Goal: Complete application form

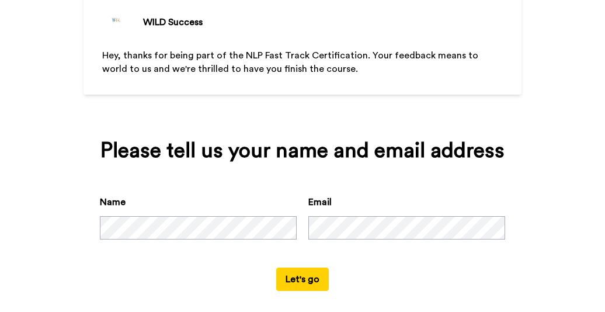
scroll to position [97, 0]
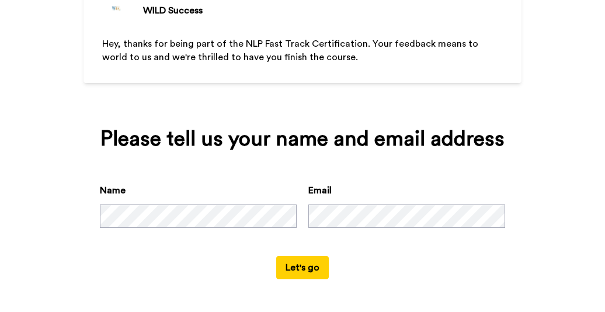
click at [301, 266] on button "Let's go" at bounding box center [302, 267] width 53 height 23
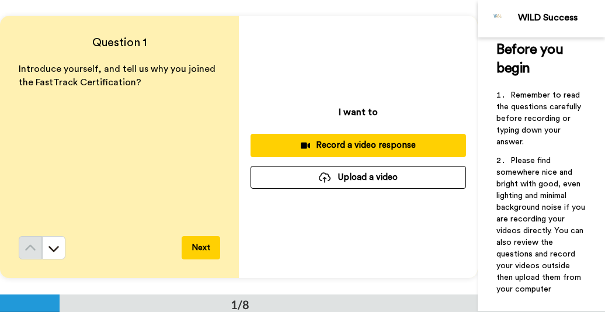
scroll to position [18, 0]
click at [598, 289] on div "Before you begin ﻿ Remember to read the questions carefully before recording or…" at bounding box center [540, 174] width 127 height 274
click at [197, 248] on button "Next" at bounding box center [201, 247] width 39 height 23
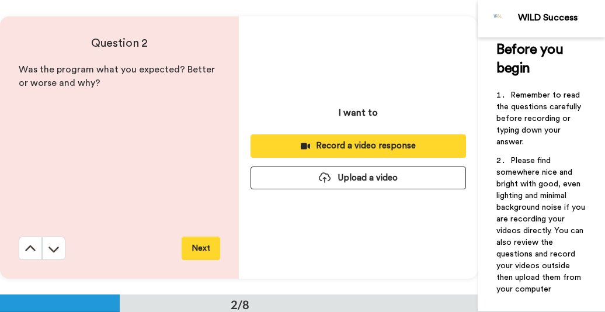
scroll to position [294, 0]
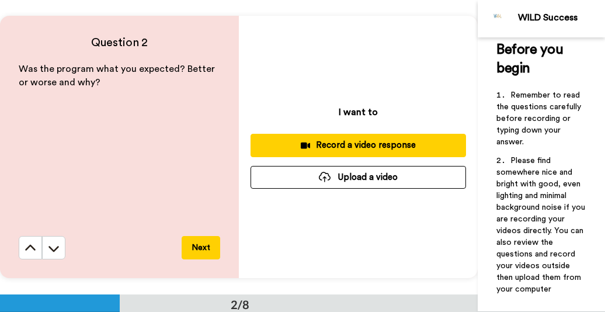
click at [197, 248] on button "Next" at bounding box center [201, 247] width 39 height 23
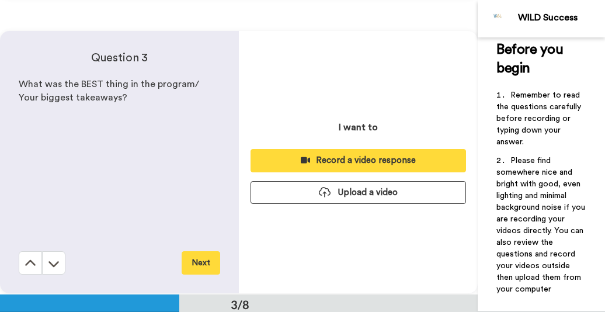
scroll to position [588, 0]
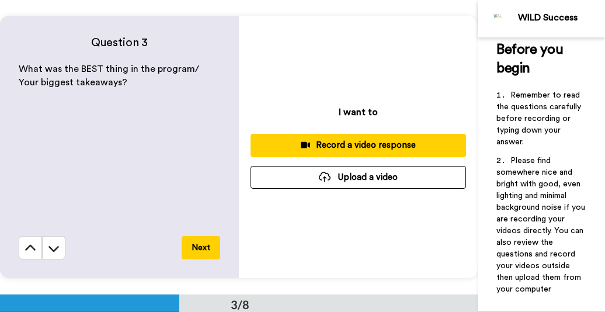
click at [197, 248] on button "Next" at bounding box center [201, 247] width 39 height 23
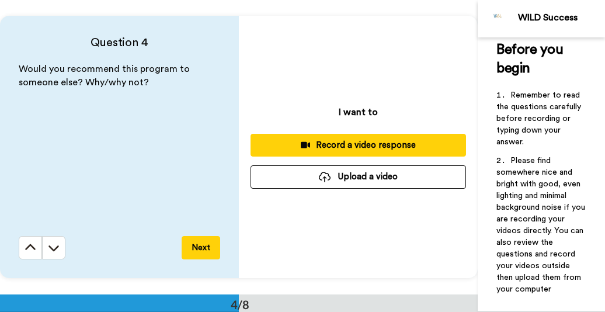
scroll to position [882, 0]
click at [197, 248] on button "Next" at bounding box center [201, 247] width 39 height 23
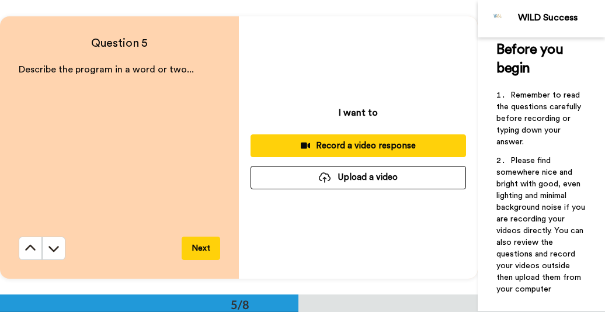
scroll to position [1177, 0]
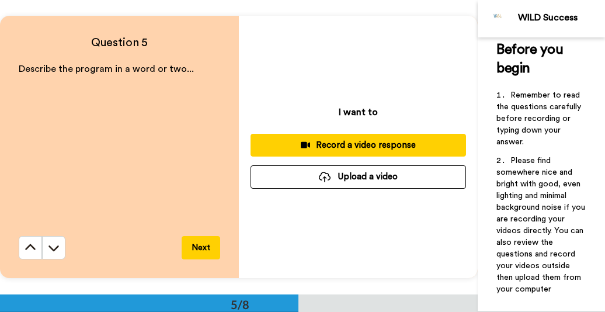
click at [197, 248] on button "Next" at bounding box center [201, 247] width 39 height 23
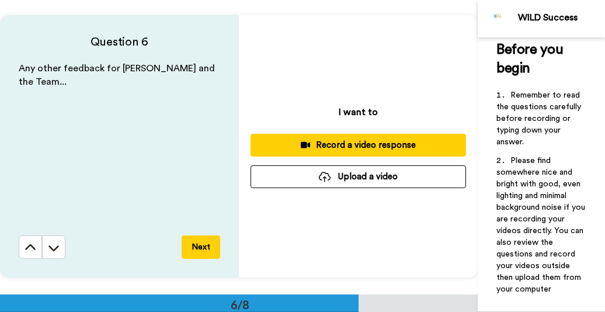
scroll to position [1471, 0]
click at [197, 248] on button "Next" at bounding box center [201, 246] width 39 height 23
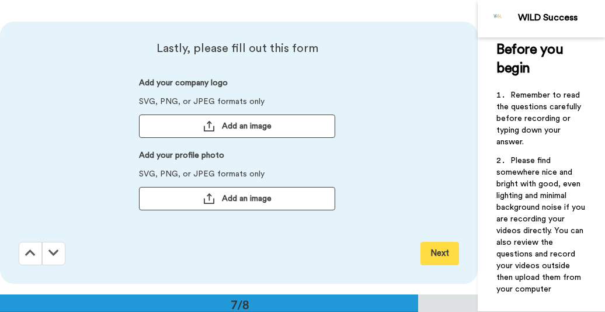
scroll to position [1764, 0]
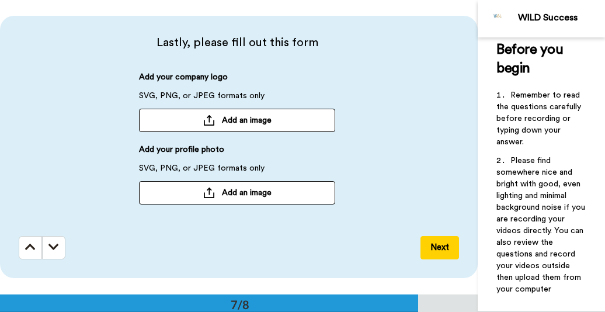
click at [444, 247] on button "Next" at bounding box center [439, 247] width 39 height 23
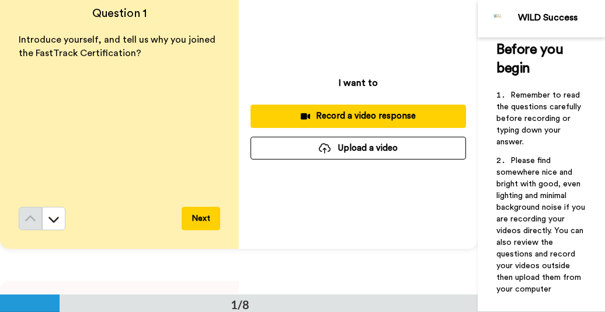
scroll to position [0, 0]
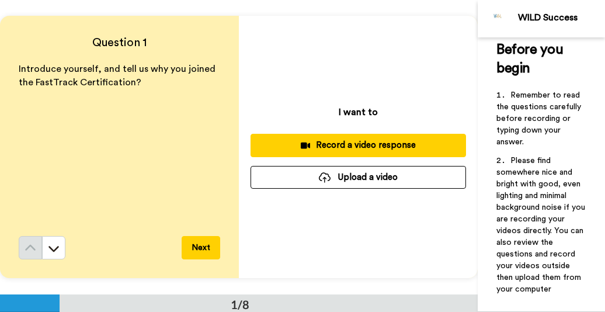
click at [332, 145] on div "Record a video response" at bounding box center [358, 145] width 197 height 12
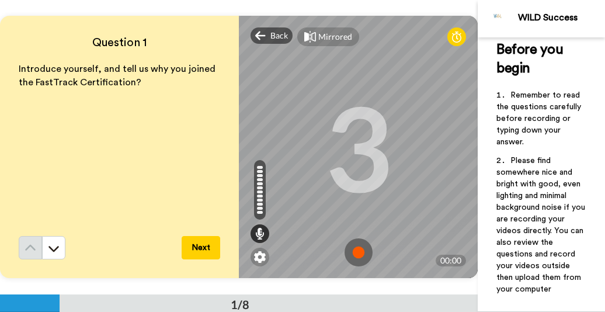
click at [358, 250] on img at bounding box center [358, 252] width 28 height 28
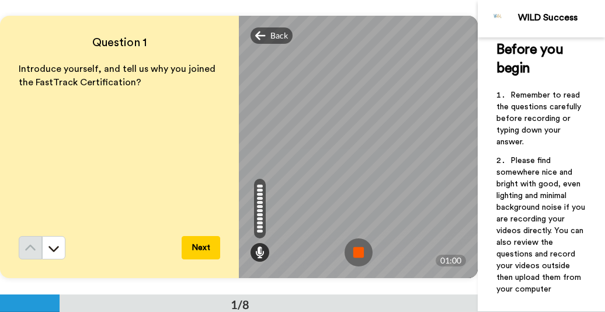
click at [355, 256] on img at bounding box center [358, 252] width 28 height 28
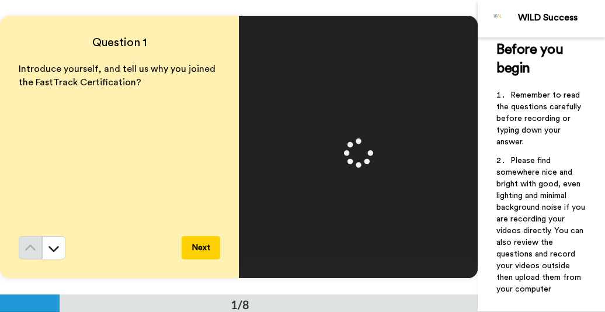
click at [207, 246] on button "Next" at bounding box center [201, 247] width 39 height 23
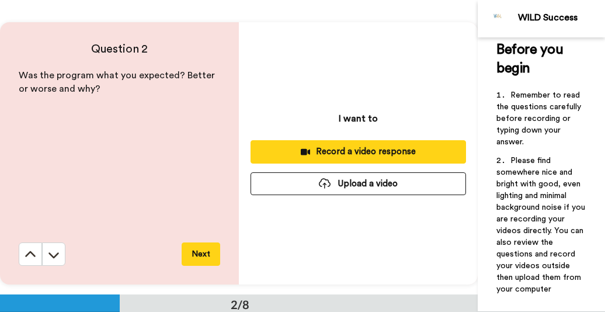
scroll to position [294, 0]
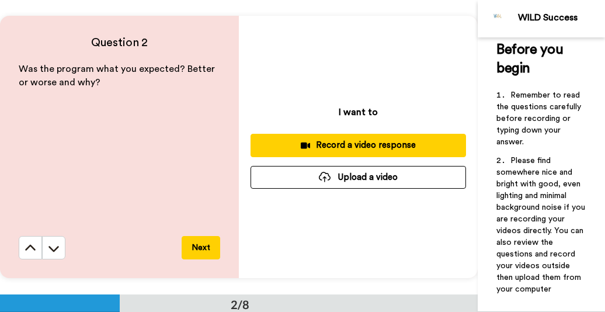
click at [331, 144] on div "Record a video response" at bounding box center [358, 145] width 197 height 12
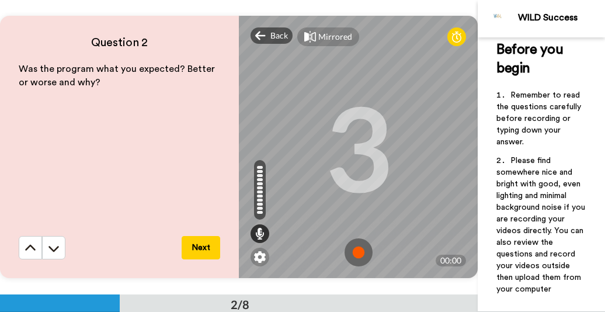
click at [358, 247] on img at bounding box center [358, 252] width 28 height 28
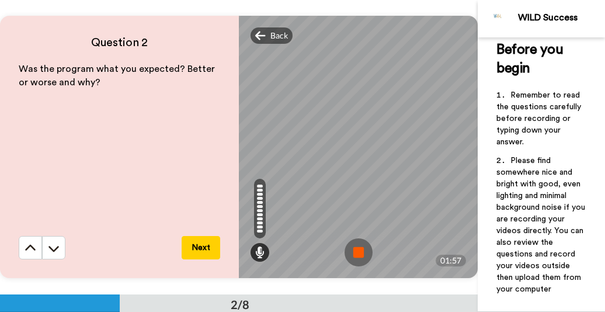
click at [358, 247] on img at bounding box center [358, 252] width 28 height 28
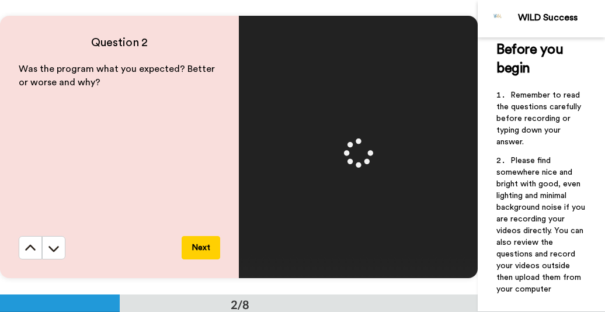
click at [208, 247] on button "Next" at bounding box center [201, 247] width 39 height 23
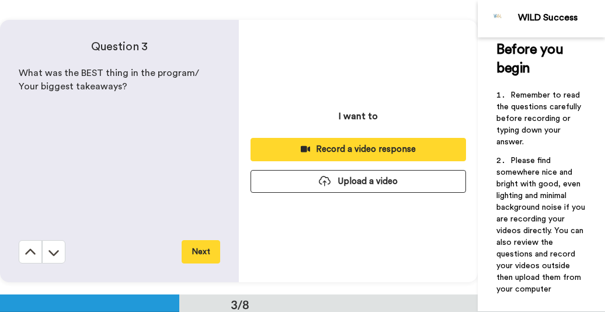
scroll to position [588, 0]
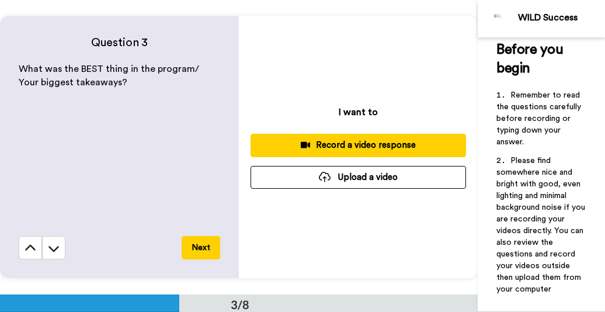
click at [320, 145] on div "Record a video response" at bounding box center [358, 145] width 197 height 12
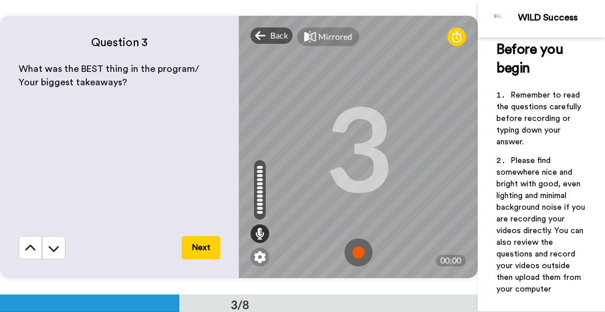
click at [359, 251] on img at bounding box center [358, 252] width 28 height 28
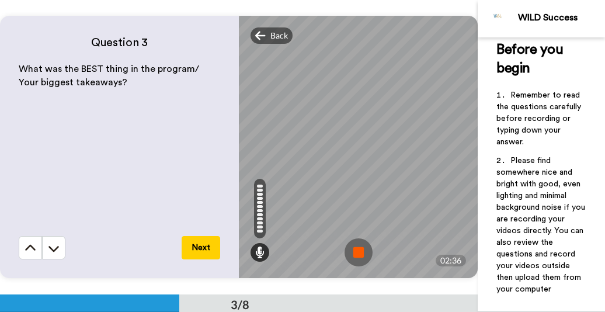
click at [359, 251] on img at bounding box center [358, 252] width 28 height 28
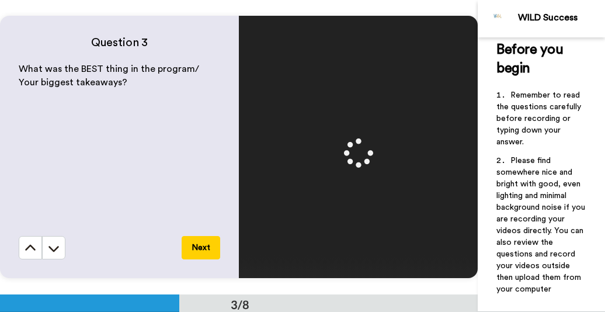
click at [198, 252] on button "Next" at bounding box center [201, 247] width 39 height 23
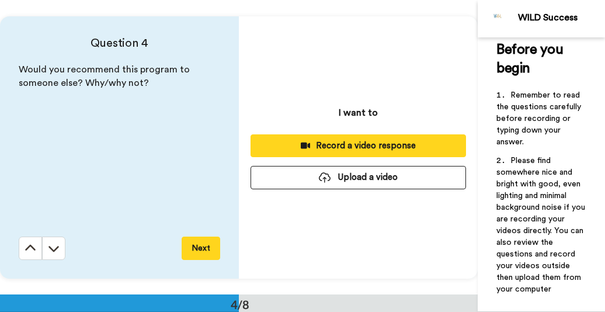
scroll to position [882, 0]
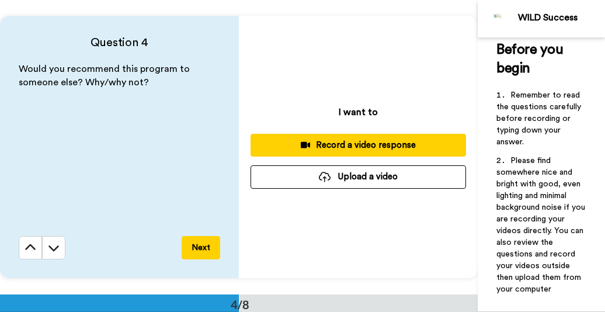
click at [316, 143] on div "Record a video response" at bounding box center [358, 145] width 197 height 12
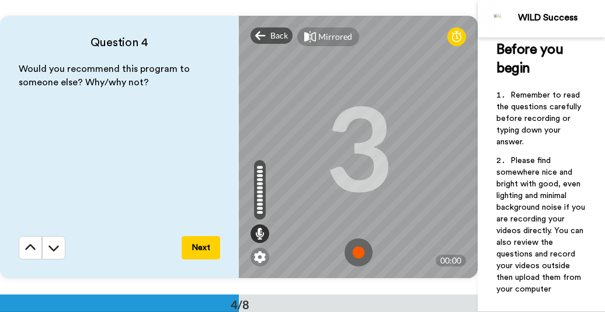
click at [359, 253] on img at bounding box center [358, 252] width 28 height 28
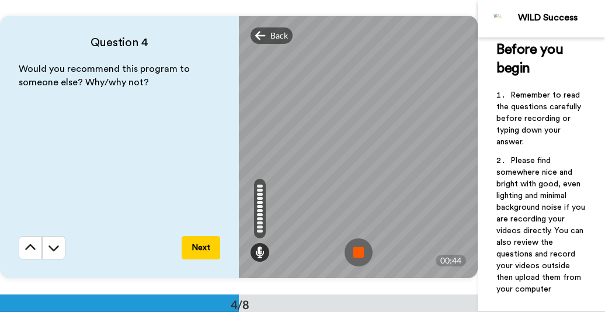
click at [355, 250] on img at bounding box center [358, 252] width 28 height 28
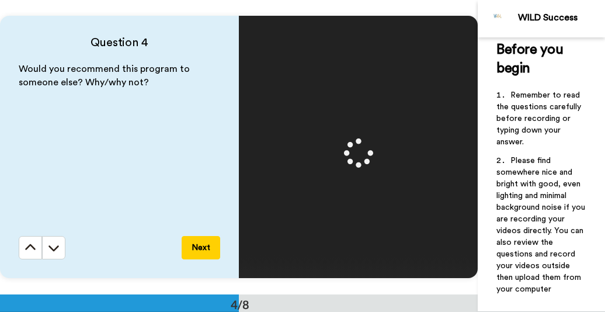
click at [355, 250] on video at bounding box center [358, 146] width 525 height 263
click at [212, 243] on button "Next" at bounding box center [201, 247] width 39 height 23
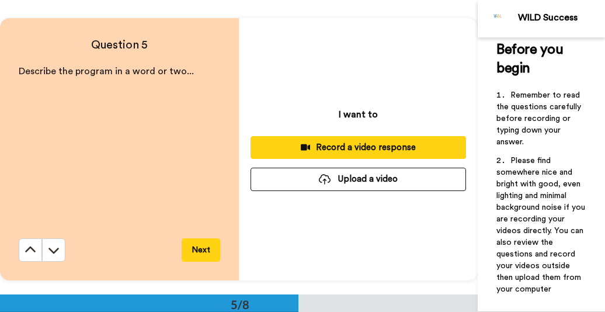
scroll to position [1177, 0]
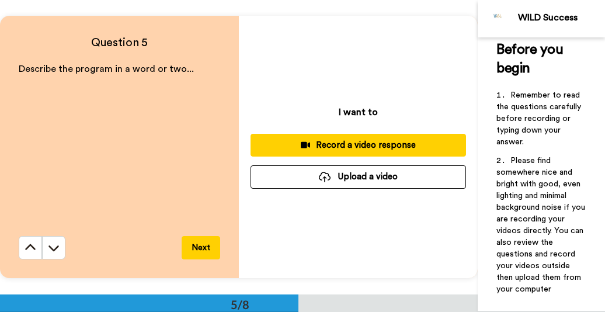
click at [346, 149] on div "Record a video response" at bounding box center [358, 145] width 197 height 12
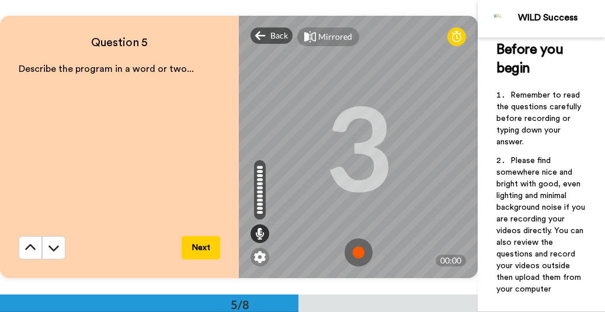
click at [358, 251] on img at bounding box center [358, 252] width 28 height 28
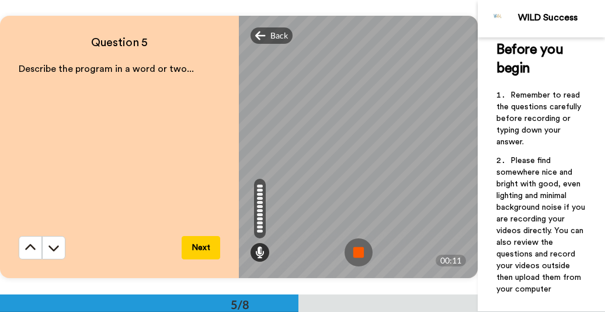
click at [358, 251] on img at bounding box center [358, 252] width 28 height 28
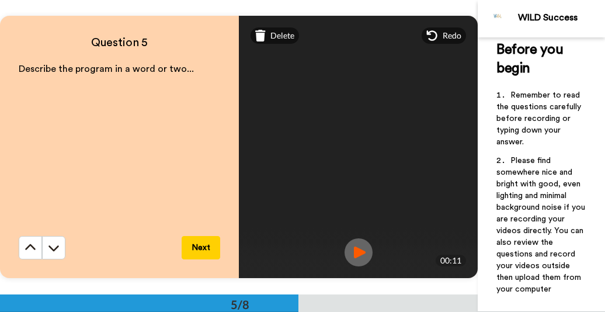
click at [203, 245] on button "Next" at bounding box center [201, 247] width 39 height 23
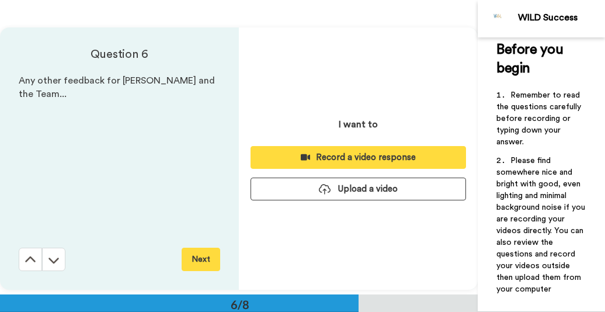
scroll to position [1471, 0]
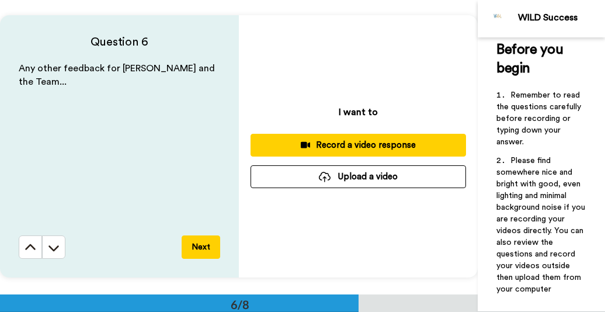
click at [340, 142] on div "Record a video response" at bounding box center [358, 145] width 197 height 12
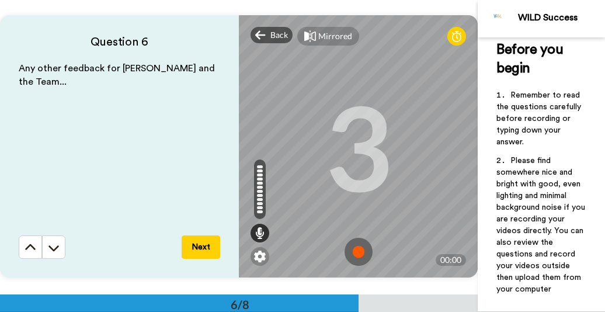
click at [357, 255] on img at bounding box center [358, 252] width 28 height 28
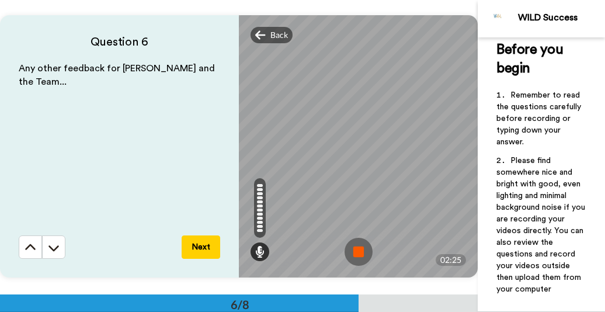
click at [367, 249] on img at bounding box center [358, 252] width 28 height 28
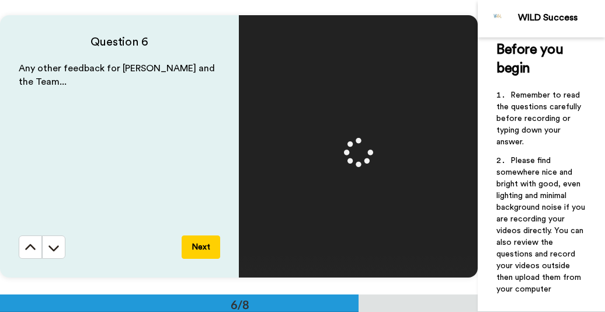
click at [198, 250] on button "Next" at bounding box center [201, 246] width 39 height 23
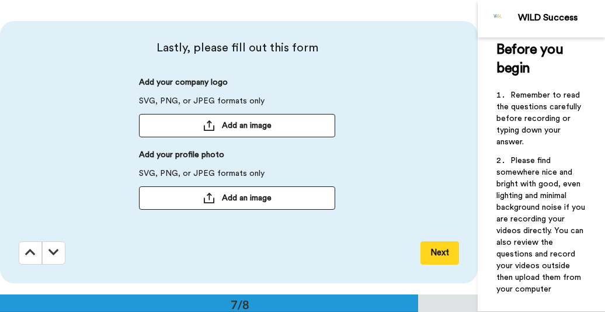
scroll to position [1764, 0]
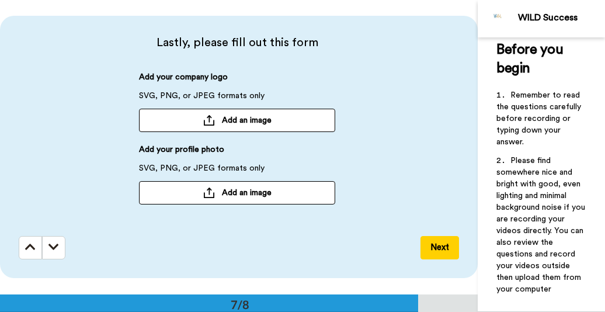
click at [224, 192] on span "Add an image" at bounding box center [247, 193] width 50 height 12
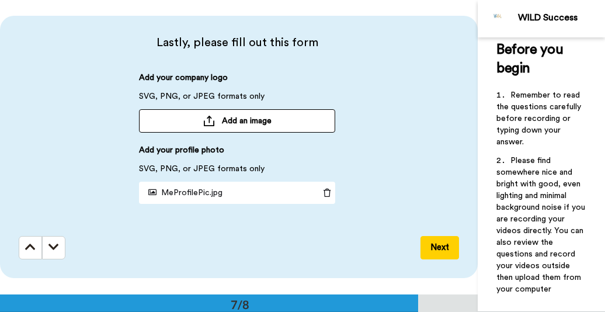
click at [442, 247] on button "Next" at bounding box center [439, 247] width 39 height 23
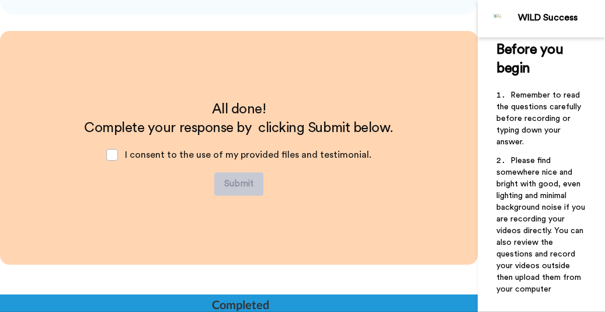
scroll to position [2028, 0]
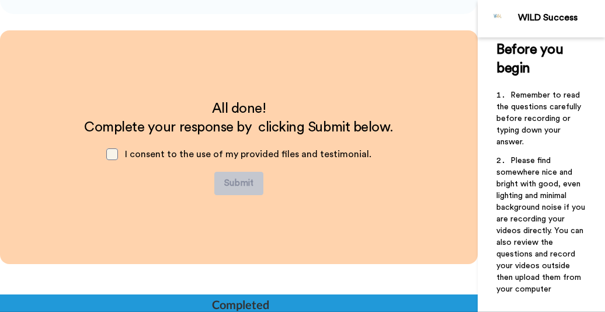
click at [116, 152] on span at bounding box center [112, 154] width 12 height 12
click at [245, 187] on button "Submit" at bounding box center [238, 183] width 49 height 23
